Goal: Task Accomplishment & Management: Use online tool/utility

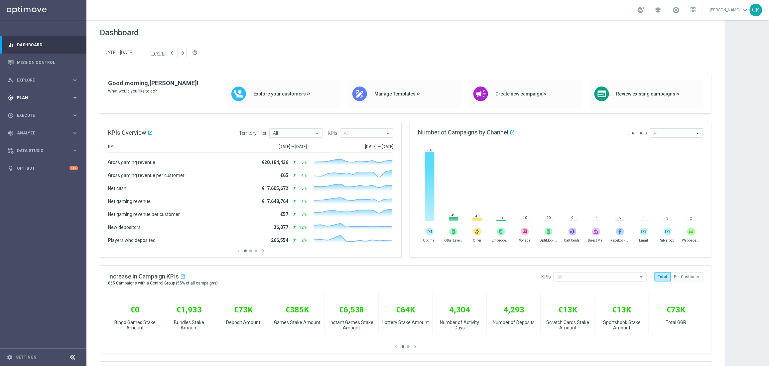
click at [27, 99] on div "gps_fixed Plan" at bounding box center [40, 98] width 64 height 6
click at [27, 131] on span "Templates" at bounding box center [42, 131] width 48 height 4
click at [28, 140] on link "Optimail" at bounding box center [45, 141] width 49 height 5
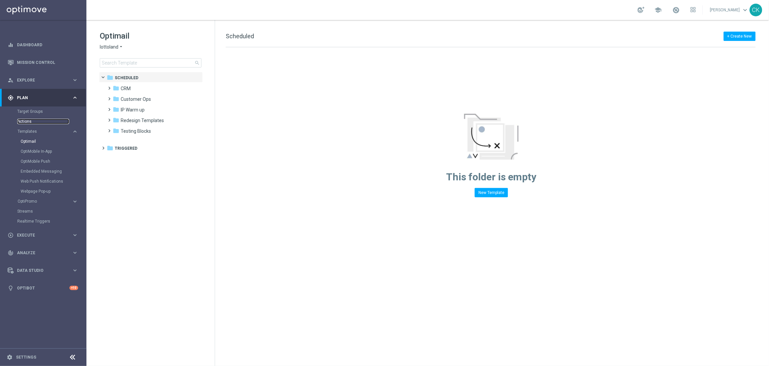
click at [29, 119] on link "Actions" at bounding box center [43, 121] width 52 height 5
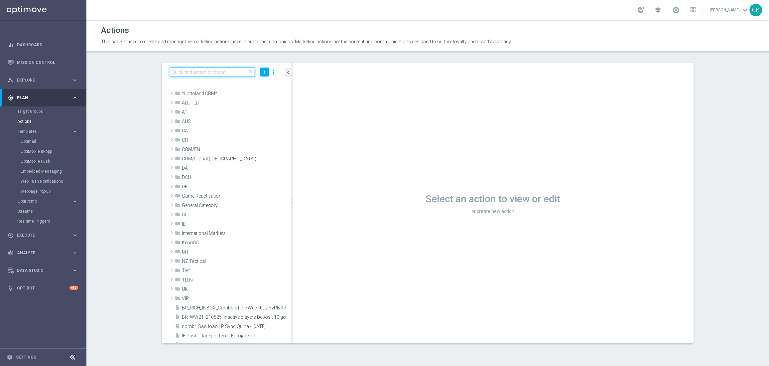
click at [212, 71] on input at bounding box center [212, 72] width 85 height 9
paste input "12 lines EJ inkl. extra games for price of 10"
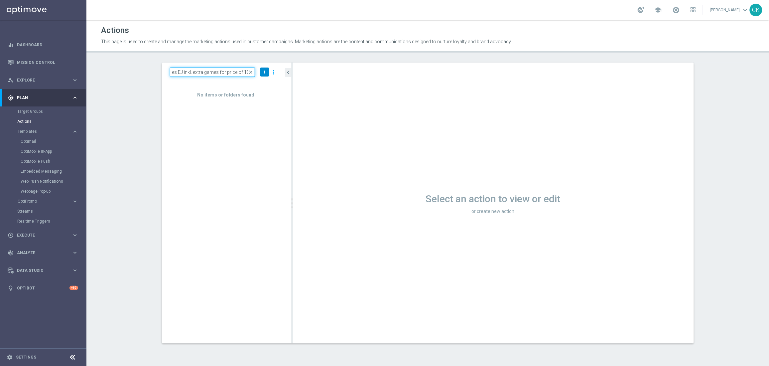
type input "12 lines EJ inkl. extra games for price of 10"
click at [266, 74] on icon "add" at bounding box center [264, 72] width 5 height 5
click at [263, 83] on span "New Action" at bounding box center [253, 83] width 21 height 5
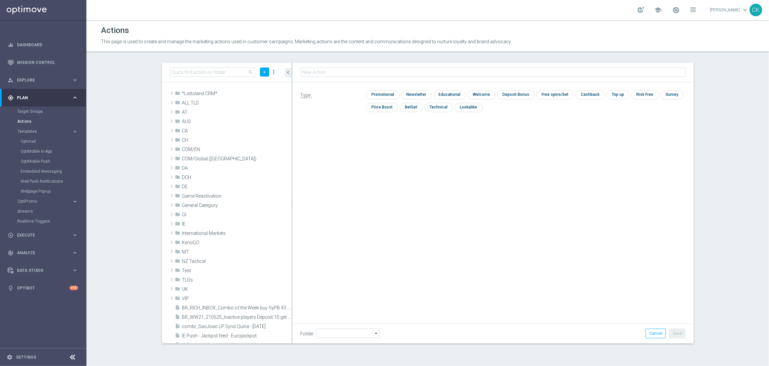
type input "12 lines EJ inkl. extra games for price of 10"
click at [379, 93] on input "checkbox" at bounding box center [383, 94] width 32 height 9
checkbox input "true"
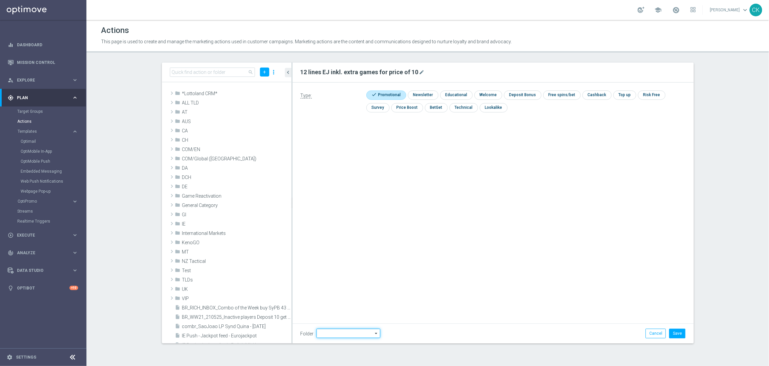
click at [343, 292] on input at bounding box center [349, 333] width 64 height 9
click at [328, 283] on div "DE" at bounding box center [343, 283] width 53 height 9
type input "DE"
click at [615, 292] on button "Save" at bounding box center [678, 333] width 16 height 9
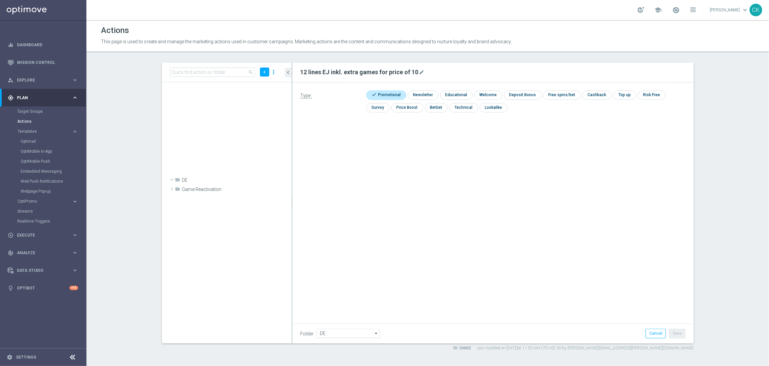
scroll to position [6927, 0]
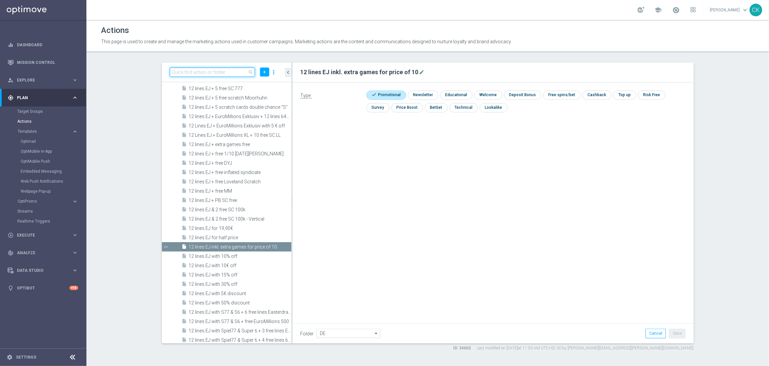
click at [215, 72] on input at bounding box center [212, 72] width 85 height 9
paste input "6 lines EJ inkl. extra games for price of 4"
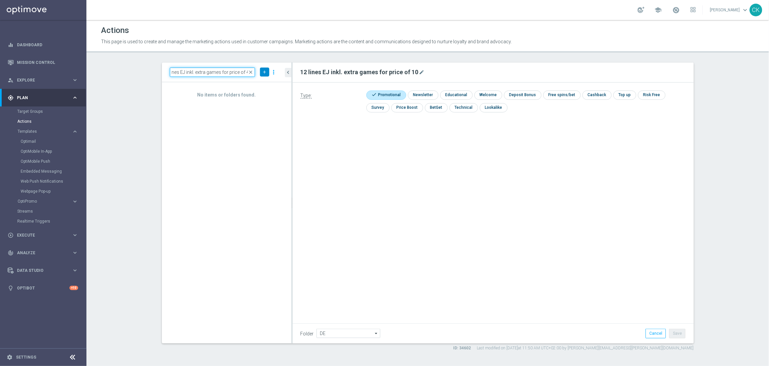
type input "6 lines EJ inkl. extra games for price of 4"
click at [267, 73] on icon "add" at bounding box center [264, 72] width 5 height 5
click at [259, 82] on span "New Action" at bounding box center [253, 83] width 21 height 5
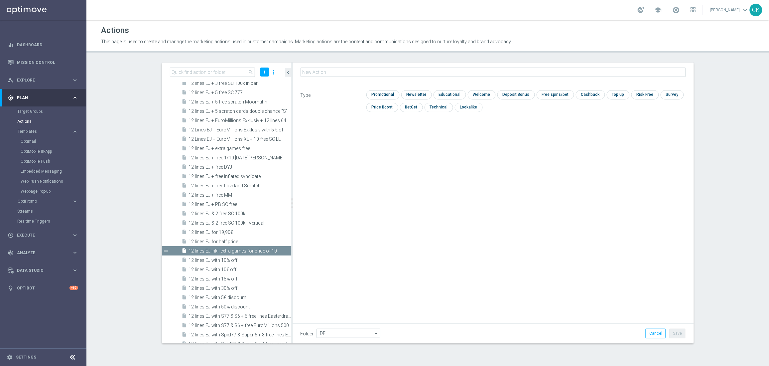
type input "6 lines EJ inkl. extra games for price of 4"
click at [379, 92] on input "checkbox" at bounding box center [383, 94] width 32 height 9
checkbox input "true"
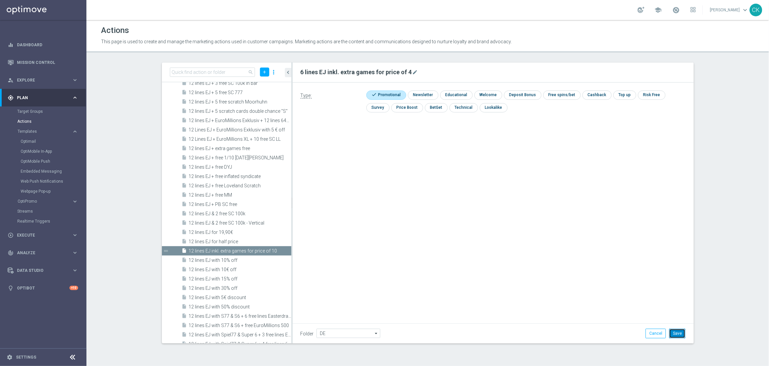
click at [615, 292] on button "Save" at bounding box center [678, 333] width 16 height 9
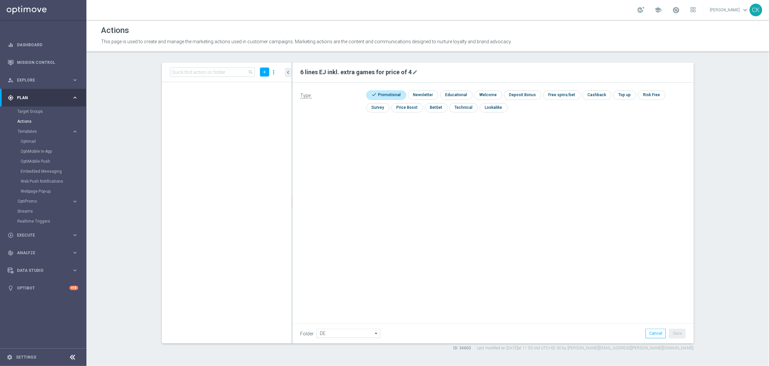
scroll to position [19901, 0]
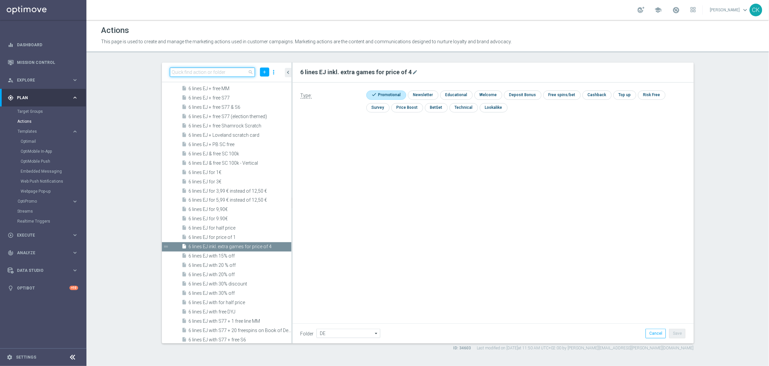
click at [208, 69] on input at bounding box center [212, 72] width 85 height 9
paste input "3 lines EJ inkl. extra games for price of 1"
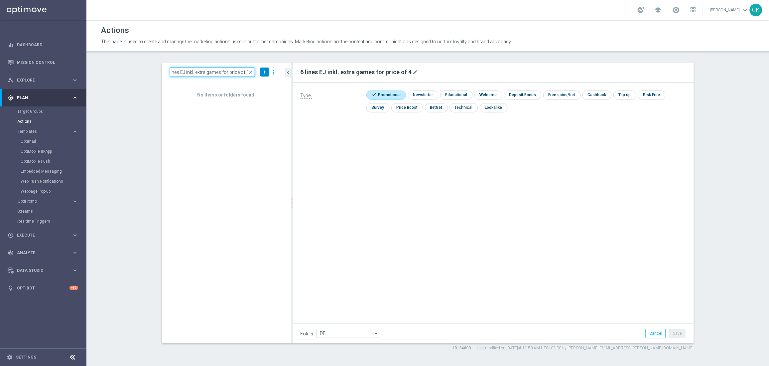
type input "3 lines EJ inkl. extra games for price of 1"
click at [263, 71] on icon "add" at bounding box center [264, 72] width 5 height 5
click at [258, 81] on span "New Action" at bounding box center [253, 83] width 21 height 5
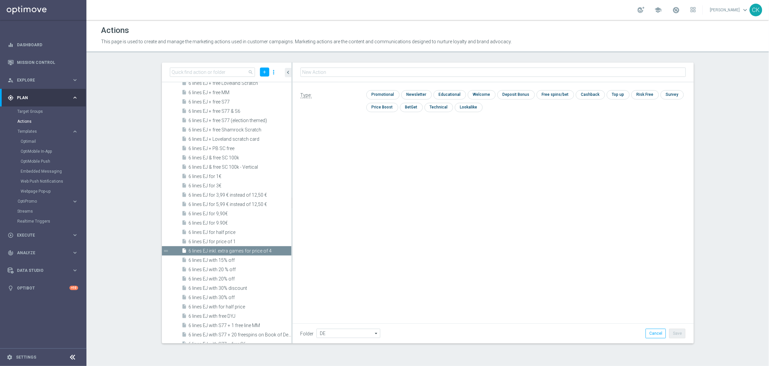
type input "3 lines EJ inkl. extra games for price of 1"
click at [378, 92] on input "checkbox" at bounding box center [383, 94] width 32 height 9
checkbox input "true"
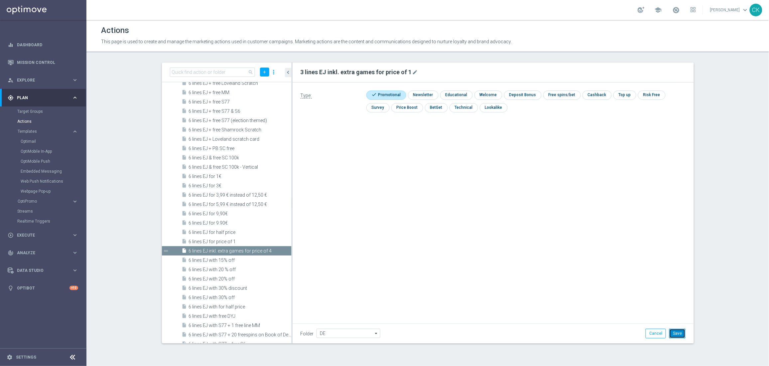
click at [615, 292] on button "Save" at bounding box center [678, 333] width 16 height 9
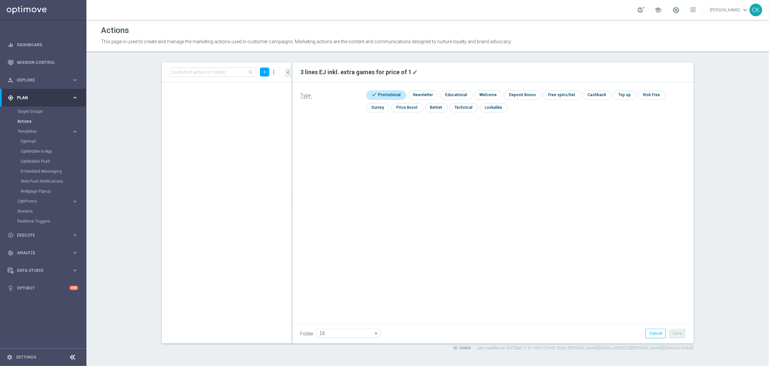
scroll to position [11494, 0]
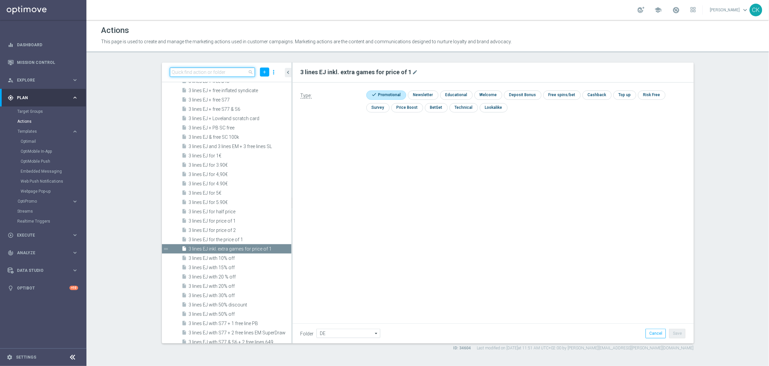
click at [226, 73] on input at bounding box center [212, 72] width 85 height 9
paste input "8 lines EM with 20% off"
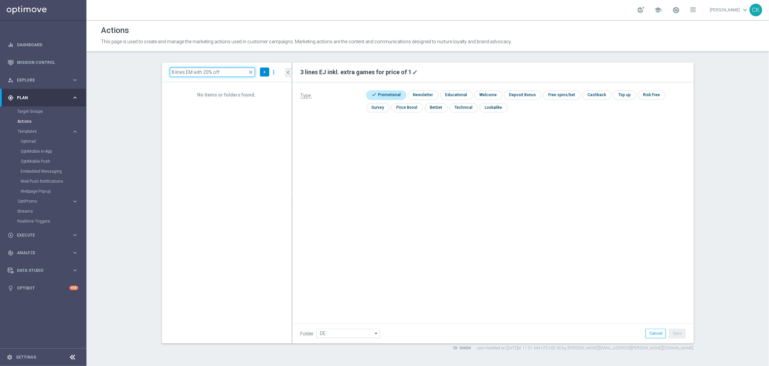
type input "8 lines EM with 20% off"
click at [263, 71] on icon "add" at bounding box center [264, 72] width 5 height 5
click at [262, 82] on span "New Action" at bounding box center [253, 83] width 21 height 5
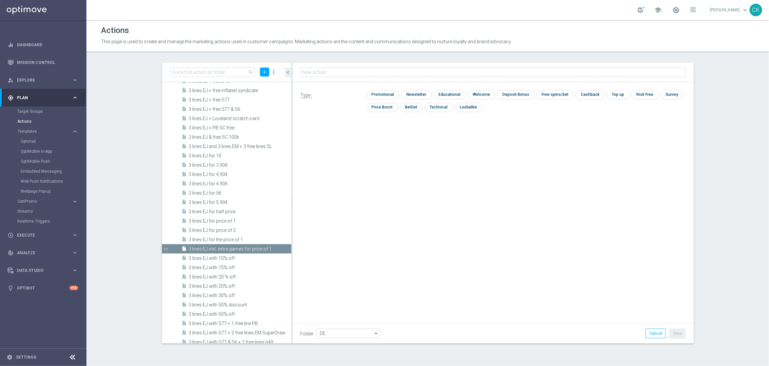
type input "8 lines EM with 20% off"
click at [384, 96] on input "checkbox" at bounding box center [383, 94] width 32 height 9
checkbox input "true"
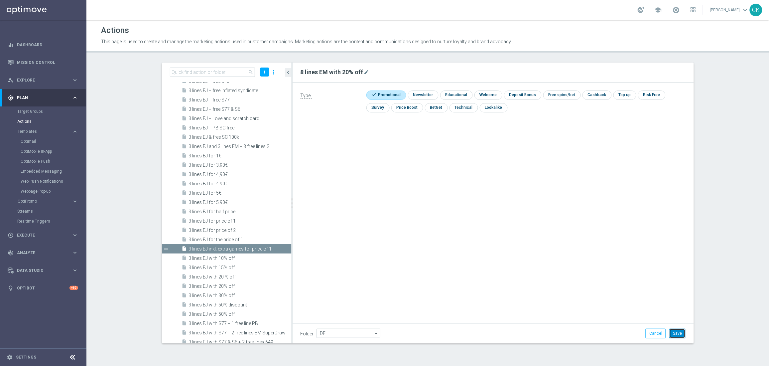
click at [615, 292] on button "Save" at bounding box center [678, 333] width 16 height 9
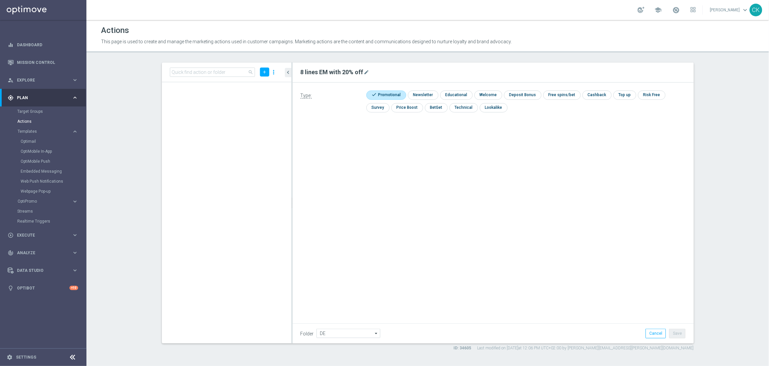
scroll to position [23101, 0]
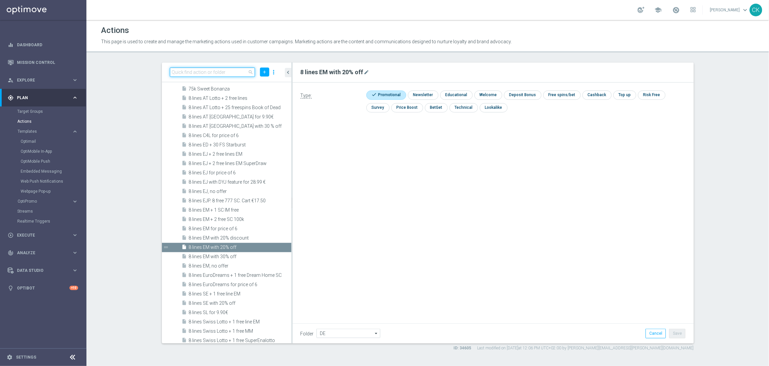
click at [196, 72] on input at bounding box center [212, 72] width 85 height 9
paste input "6 lines EM with 20% off"
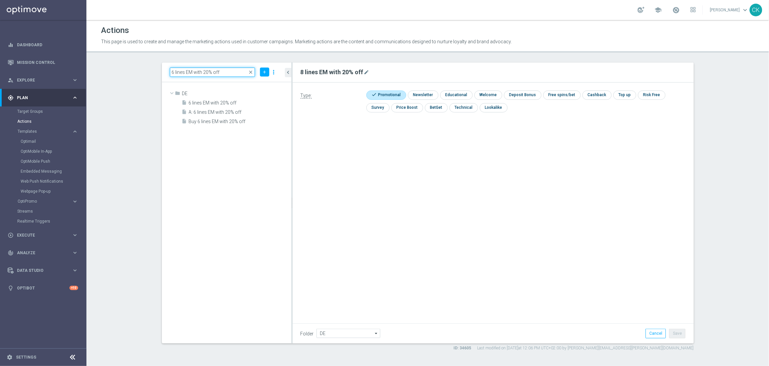
scroll to position [0, 0]
click at [206, 71] on input "6 lines EM with 20% off" at bounding box center [212, 72] width 85 height 9
type input "6 lines EM with 50% off"
click at [252, 73] on span "close" at bounding box center [250, 72] width 5 height 5
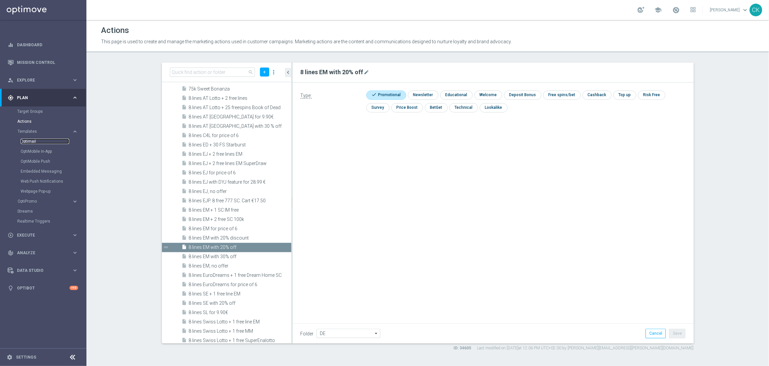
click at [28, 139] on link "Optimail" at bounding box center [45, 141] width 49 height 5
